Goal: Task Accomplishment & Management: Manage account settings

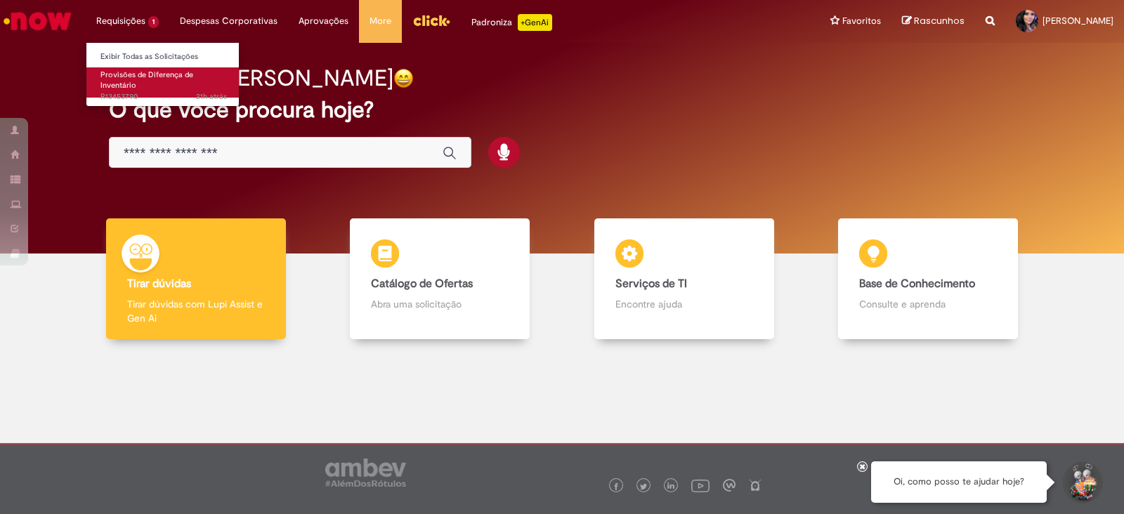
click at [123, 84] on span "Provisões de Diferença de Inventário" at bounding box center [146, 81] width 93 height 22
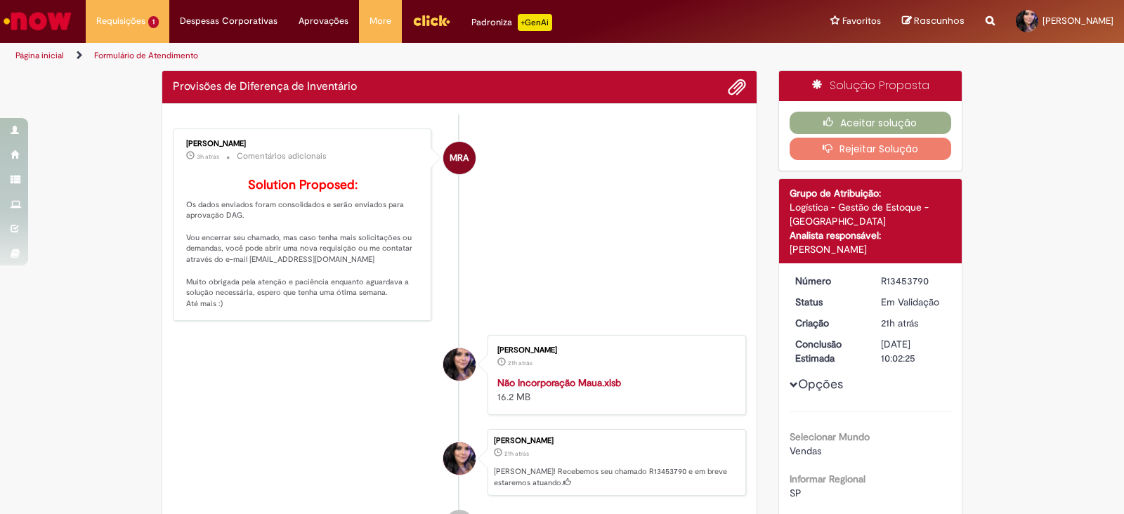
click at [473, 192] on li "MRA [PERSON_NAME] 3h atrás 3 horas atrás Comentários adicionais Solution Propos…" at bounding box center [459, 225] width 573 height 193
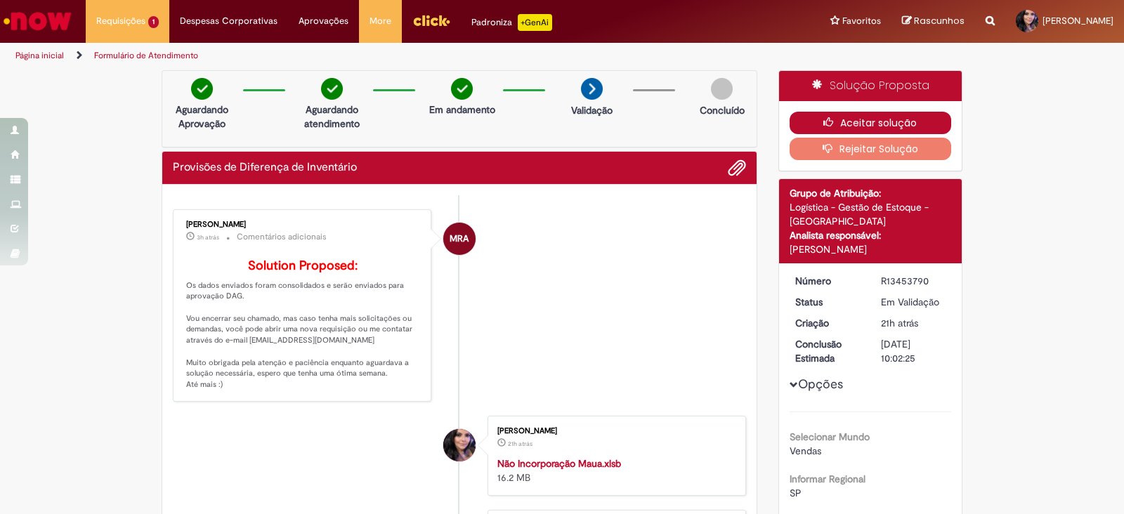
click at [836, 117] on button "Aceitar solução" at bounding box center [871, 123] width 162 height 22
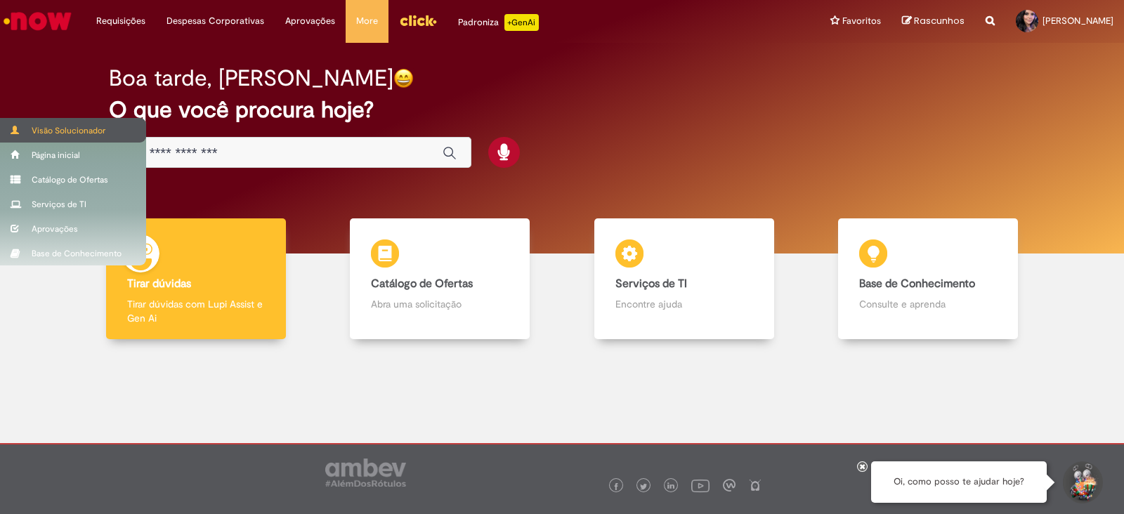
click at [18, 130] on span at bounding box center [16, 130] width 11 height 8
